Goal: Communication & Community: Answer question/provide support

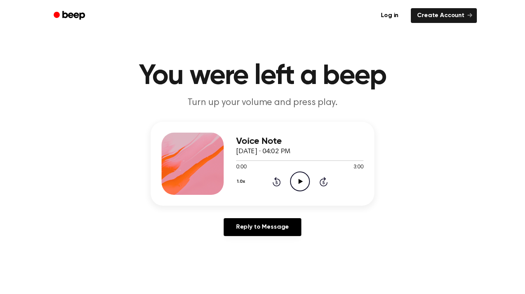
click at [296, 181] on icon "Play Audio" at bounding box center [300, 181] width 20 height 20
click at [240, 181] on button "1.0x" at bounding box center [242, 181] width 12 height 13
click at [252, 256] on span "1.5x" at bounding box center [249, 257] width 10 height 8
click at [240, 182] on button "1.5x" at bounding box center [241, 181] width 11 height 13
click at [254, 271] on div "2.0x" at bounding box center [251, 271] width 30 height 14
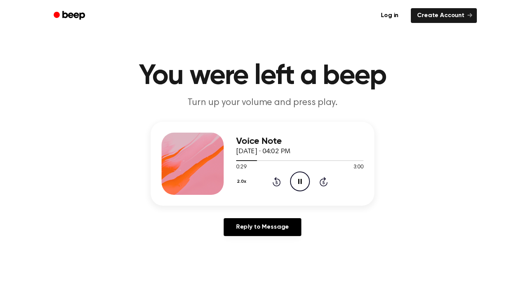
click at [297, 186] on icon "Pause Audio" at bounding box center [300, 181] width 20 height 20
click at [244, 182] on button "2.0x" at bounding box center [242, 181] width 13 height 13
click at [254, 225] on div "1.0x" at bounding box center [251, 226] width 30 height 14
click at [298, 183] on icon "Play Audio" at bounding box center [300, 181] width 20 height 20
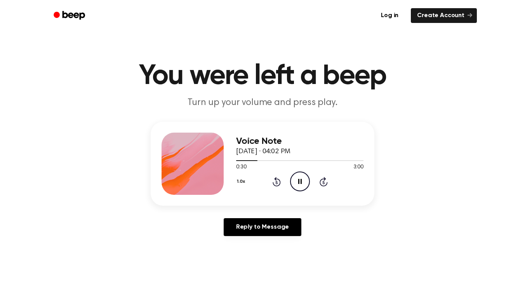
click at [298, 183] on icon at bounding box center [299, 181] width 3 height 5
click at [250, 161] on div at bounding box center [299, 160] width 127 height 6
click at [292, 186] on icon "Play Audio" at bounding box center [300, 181] width 20 height 20
click at [297, 186] on icon "Pause Audio" at bounding box center [300, 181] width 20 height 20
click at [298, 175] on icon "Play Audio" at bounding box center [300, 181] width 20 height 20
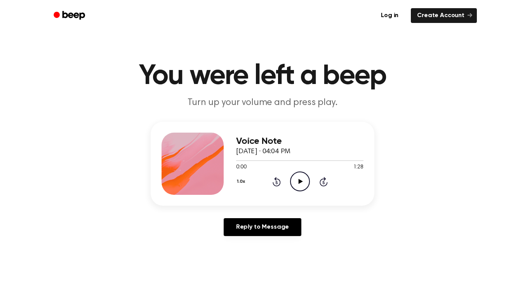
click at [301, 176] on icon "Play Audio" at bounding box center [300, 181] width 20 height 20
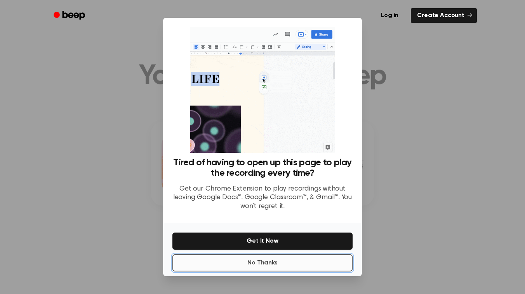
click at [271, 265] on button "No Thanks" at bounding box center [262, 262] width 180 height 17
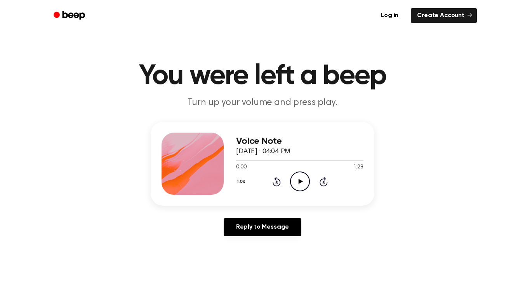
click at [297, 182] on icon "Play Audio" at bounding box center [300, 181] width 20 height 20
click at [246, 176] on button "1.0x" at bounding box center [242, 181] width 12 height 13
click at [249, 238] on div "1.2x" at bounding box center [251, 242] width 30 height 14
click at [301, 181] on icon "Pause Audio" at bounding box center [300, 181] width 20 height 20
click at [303, 173] on icon "Play Audio" at bounding box center [300, 181] width 20 height 20
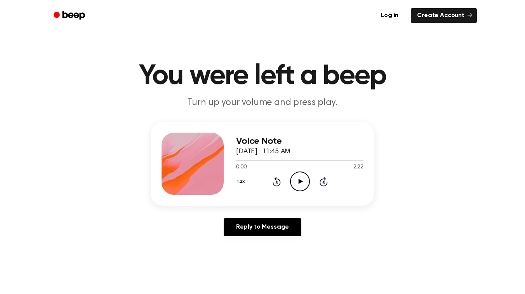
click at [297, 179] on icon "Play Audio" at bounding box center [300, 181] width 20 height 20
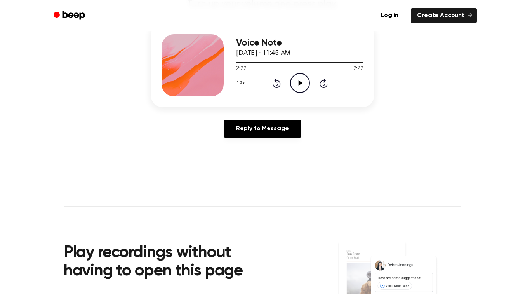
scroll to position [13, 0]
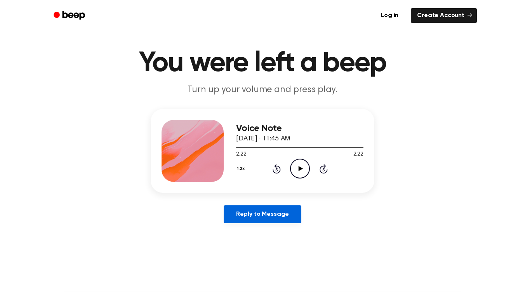
click at [267, 212] on link "Reply to Message" at bounding box center [263, 214] width 78 height 18
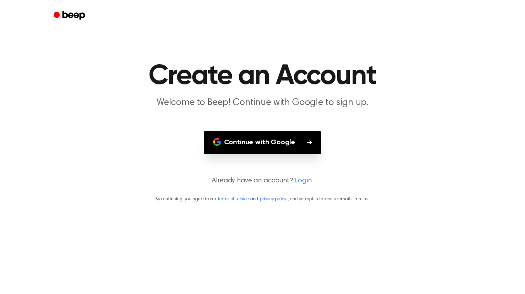
click at [280, 145] on button "Continue with Google" at bounding box center [263, 142] width 118 height 23
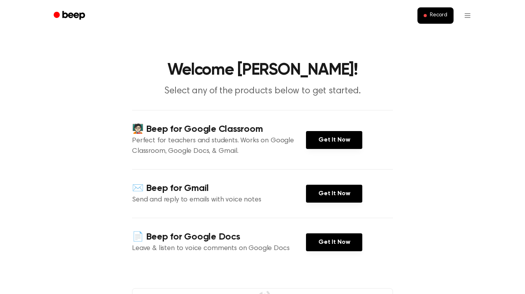
click at [477, 20] on div "Record" at bounding box center [262, 15] width 447 height 31
click at [468, 19] on html "Record Welcome Sophia! Select any of the products below to get started. 🧑🏻‍🏫 Be…" at bounding box center [262, 287] width 525 height 575
click at [456, 36] on link "Recording History" at bounding box center [452, 34] width 48 height 13
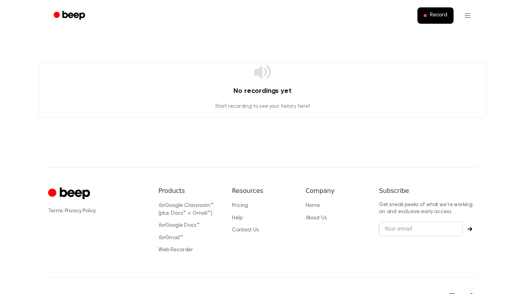
click at [80, 11] on icon "Beep" at bounding box center [70, 15] width 33 height 11
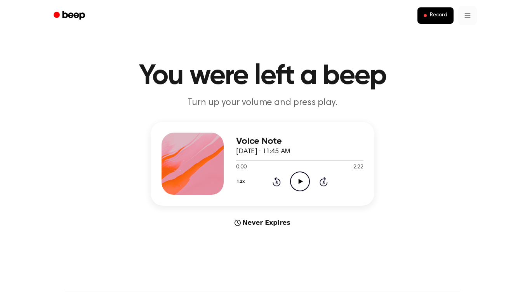
click at [206, 172] on div at bounding box center [193, 163] width 62 height 62
click at [297, 176] on icon "Play Audio" at bounding box center [300, 181] width 20 height 20
click at [248, 161] on div at bounding box center [299, 160] width 127 height 6
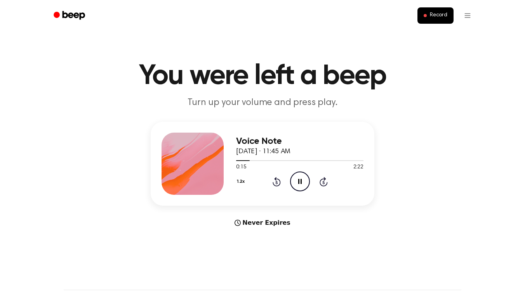
click at [297, 178] on icon "Pause Audio" at bounding box center [300, 181] width 20 height 20
click at [244, 159] on div at bounding box center [299, 160] width 127 height 6
click at [293, 176] on icon "Play Audio" at bounding box center [300, 181] width 20 height 20
click at [324, 179] on icon at bounding box center [324, 181] width 8 height 9
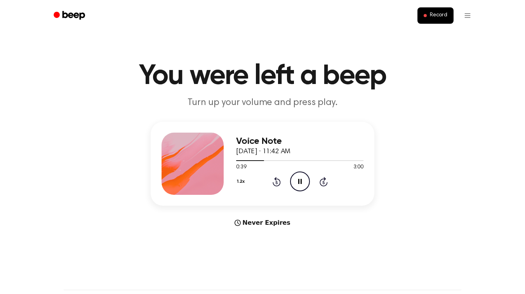
click at [309, 184] on icon "Pause Audio" at bounding box center [300, 181] width 20 height 20
click at [297, 182] on icon "Play Audio" at bounding box center [300, 181] width 20 height 20
click at [238, 180] on button "1.2x" at bounding box center [241, 181] width 11 height 13
click at [247, 253] on span "1.5x" at bounding box center [249, 257] width 10 height 8
click at [299, 182] on icon "Pause Audio" at bounding box center [300, 181] width 20 height 20
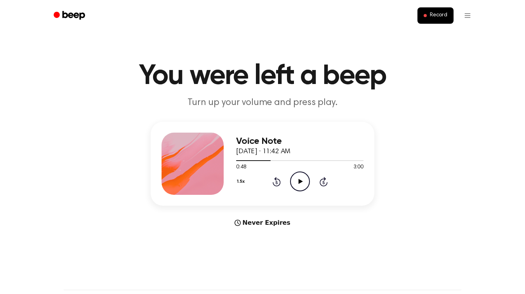
click at [282, 158] on div at bounding box center [299, 160] width 127 height 6
click at [313, 158] on div at bounding box center [299, 160] width 127 height 6
click at [292, 188] on icon "Play Audio" at bounding box center [300, 181] width 20 height 20
click at [298, 181] on icon at bounding box center [299, 181] width 3 height 5
click at [294, 186] on icon "Play Audio" at bounding box center [300, 181] width 20 height 20
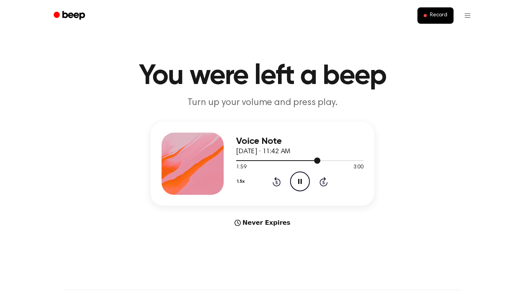
click at [332, 162] on div at bounding box center [299, 160] width 127 height 6
click at [263, 158] on div at bounding box center [299, 160] width 127 height 6
click at [296, 184] on icon "Play Audio" at bounding box center [300, 181] width 20 height 20
click at [272, 162] on div at bounding box center [299, 160] width 127 height 6
click at [308, 161] on div at bounding box center [299, 160] width 127 height 6
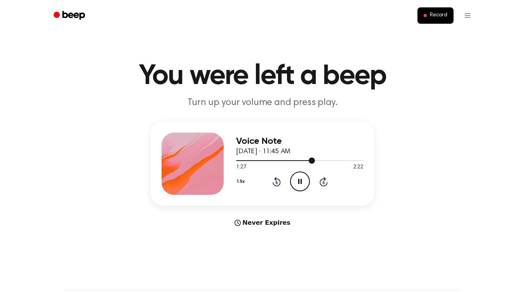
click at [304, 160] on div at bounding box center [275, 160] width 79 height 1
click at [296, 184] on icon "Pause Audio" at bounding box center [300, 181] width 20 height 20
